Goal: Task Accomplishment & Management: Complete application form

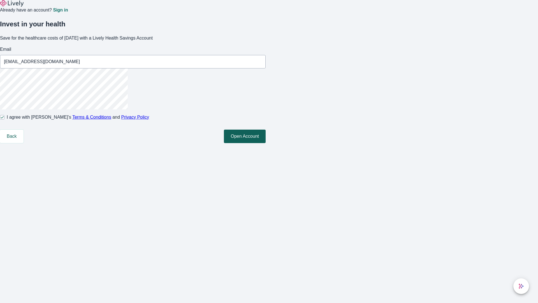
click at [266, 143] on button "Open Account" at bounding box center [245, 135] width 42 height 13
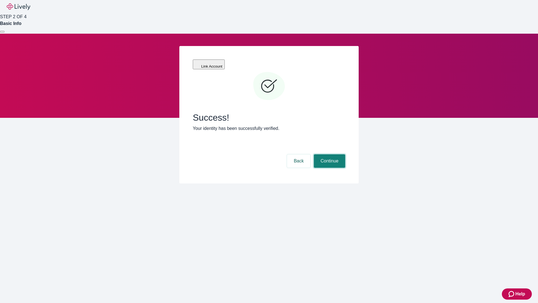
click at [329, 154] on button "Continue" at bounding box center [329, 160] width 31 height 13
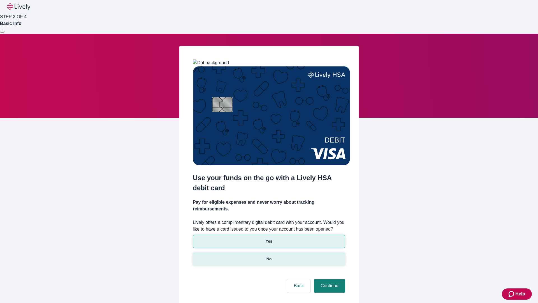
click at [269, 256] on p "No" at bounding box center [268, 259] width 5 height 6
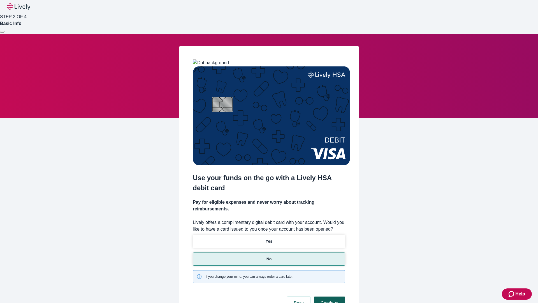
click at [329, 296] on button "Continue" at bounding box center [329, 302] width 31 height 13
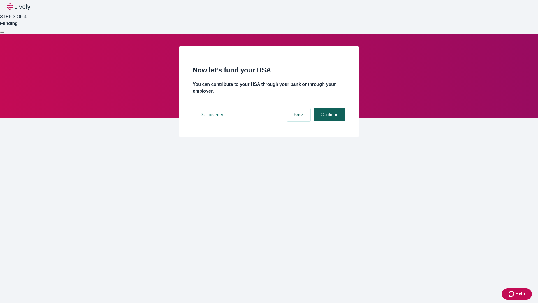
click at [329, 121] on button "Continue" at bounding box center [329, 114] width 31 height 13
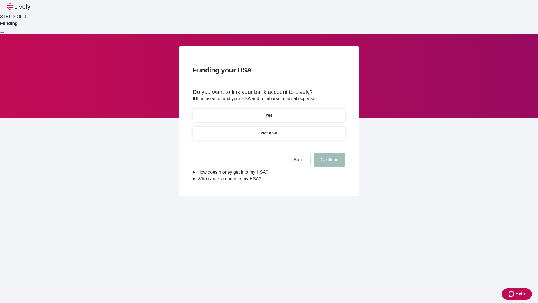
click at [269, 112] on p "Yes" at bounding box center [269, 115] width 7 height 6
click at [329, 153] on button "Continue" at bounding box center [329, 159] width 31 height 13
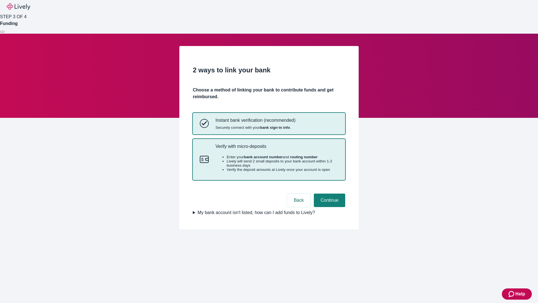
click at [277, 149] on p "Verify with micro-deposits" at bounding box center [276, 145] width 123 height 5
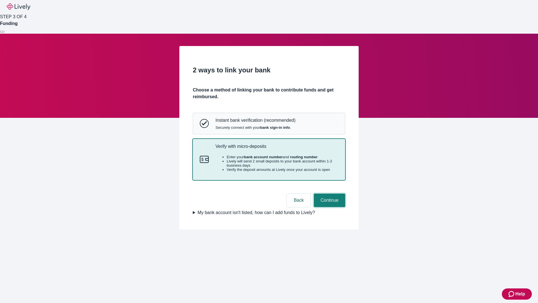
click at [329, 207] on button "Continue" at bounding box center [329, 199] width 31 height 13
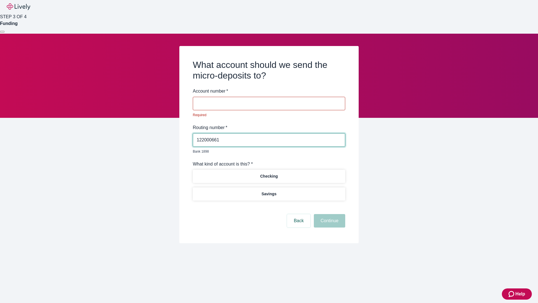
type input "122000661"
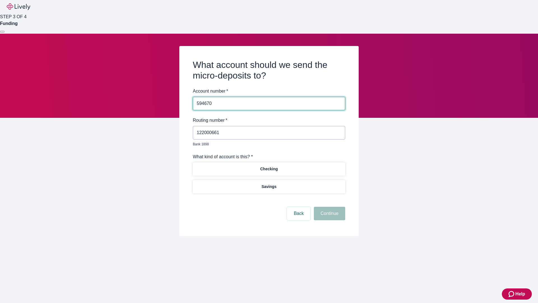
type input "594670"
click at [269, 166] on p "Checking" at bounding box center [269, 169] width 18 height 6
click at [329, 207] on button "Continue" at bounding box center [329, 212] width 31 height 13
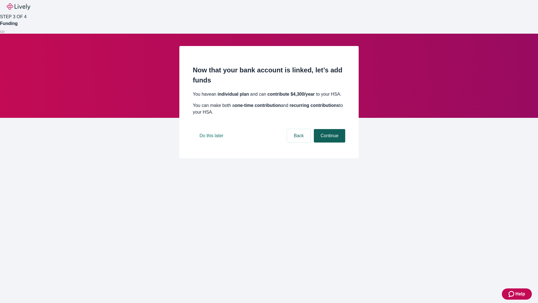
click at [329, 142] on button "Continue" at bounding box center [329, 135] width 31 height 13
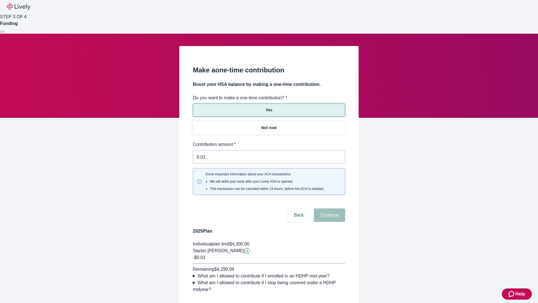
type input "0.01"
click at [329, 208] on button "Continue" at bounding box center [329, 214] width 31 height 13
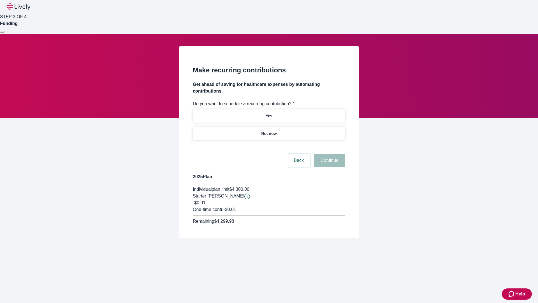
click at [269, 131] on p "Not now" at bounding box center [268, 134] width 15 height 6
click at [329, 154] on button "Continue" at bounding box center [329, 160] width 31 height 13
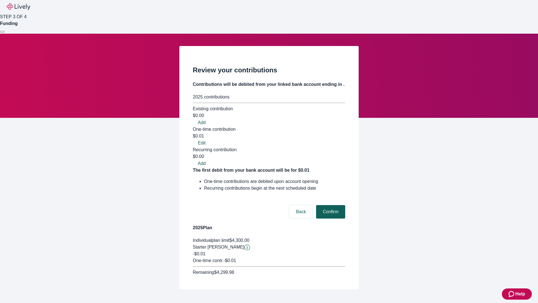
click at [330, 205] on button "Confirm" at bounding box center [330, 211] width 29 height 13
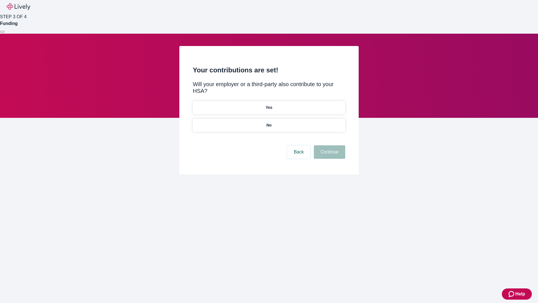
click at [269, 122] on p "No" at bounding box center [268, 125] width 5 height 6
click at [329, 145] on button "Continue" at bounding box center [329, 151] width 31 height 13
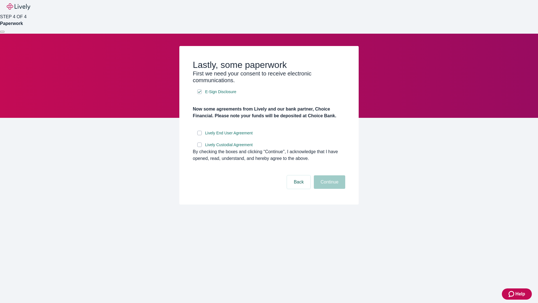
click at [199, 135] on input "Lively End User Agreement" at bounding box center [199, 133] width 4 height 4
checkbox input "true"
click at [199, 147] on input "Lively Custodial Agreement" at bounding box center [199, 144] width 4 height 4
checkbox input "true"
click at [329, 189] on button "Continue" at bounding box center [329, 181] width 31 height 13
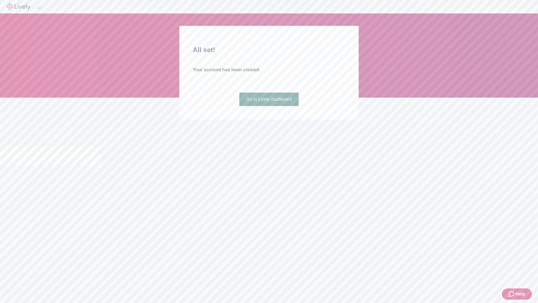
click at [269, 106] on link "Go to Lively dashboard" at bounding box center [269, 98] width 60 height 13
